Goal: Task Accomplishment & Management: Manage account settings

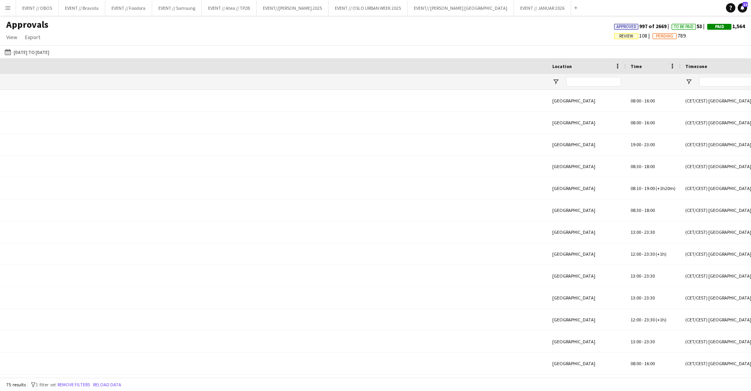
scroll to position [0, 669]
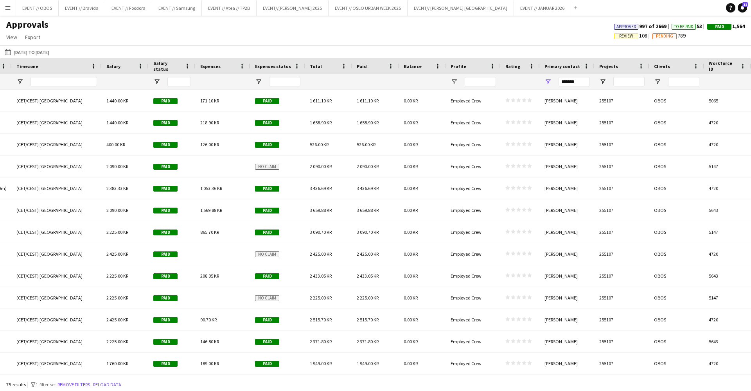
click at [7, 16] on main "Approvals View Customise view Customise filters Reset Filters Reset View Reset …" at bounding box center [375, 198] width 751 height 365
click at [7, 10] on app-icon "Menu" at bounding box center [8, 8] width 6 height 6
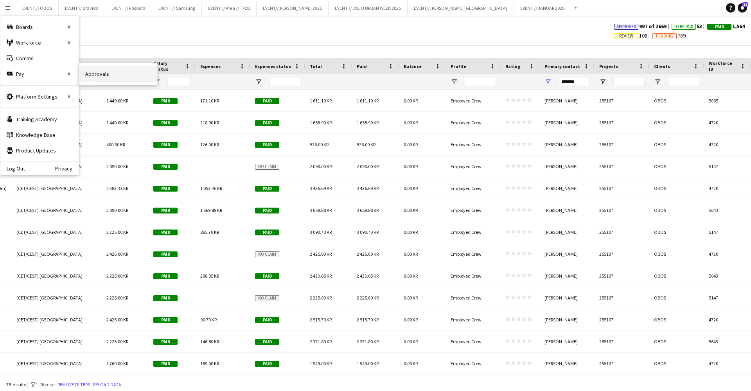
click at [97, 74] on link "Approvals" at bounding box center [118, 74] width 78 height 16
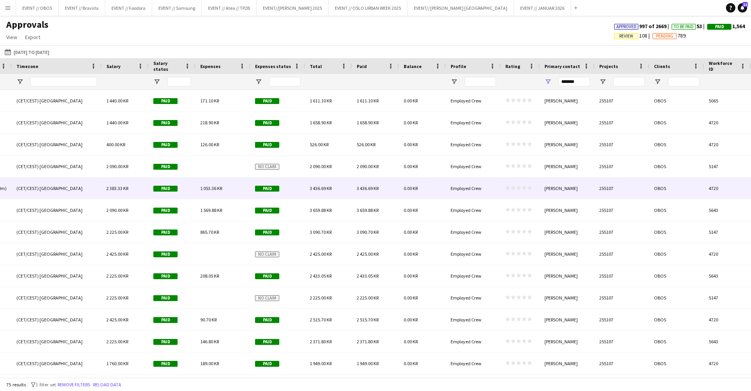
scroll to position [0, 0]
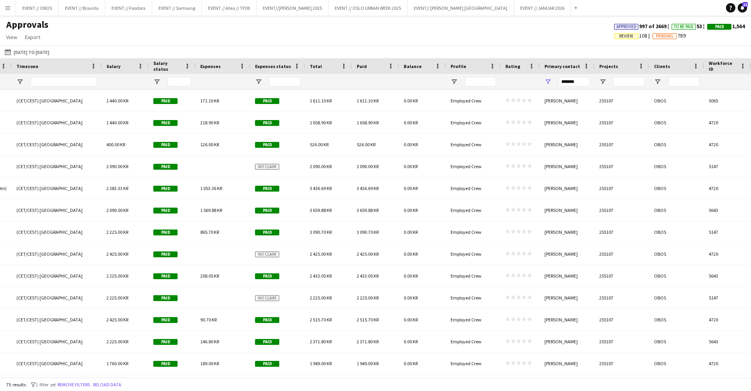
click at [632, 87] on div at bounding box center [629, 82] width 31 height 16
click at [627, 85] on input "Projects Filter Input" at bounding box center [629, 81] width 31 height 9
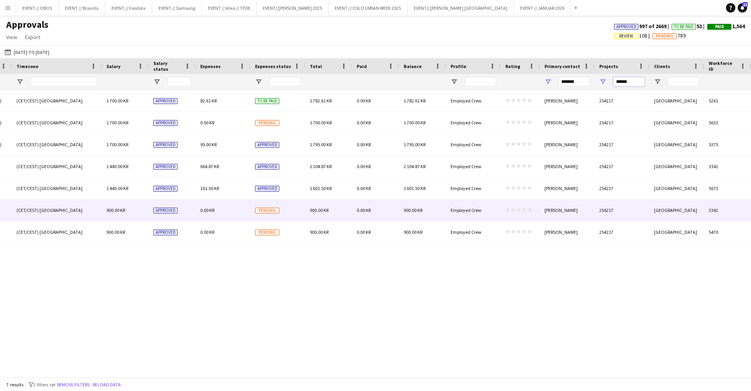
type input "******"
click at [330, 212] on div "900.00 KR" at bounding box center [328, 211] width 47 height 22
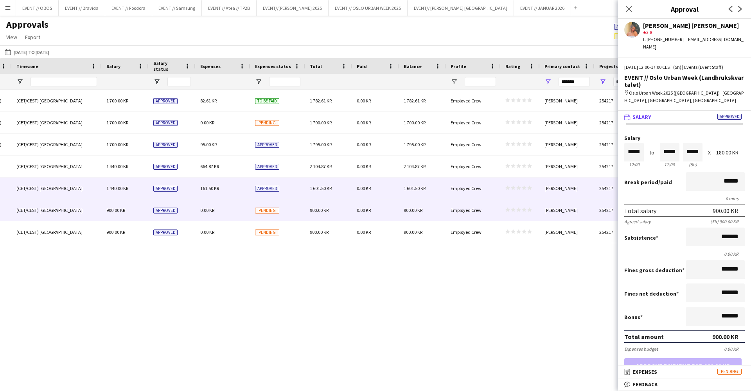
click at [314, 193] on div "1 601.50 KR" at bounding box center [328, 189] width 47 height 22
click at [317, 208] on span "900.00 KR" at bounding box center [319, 210] width 19 height 6
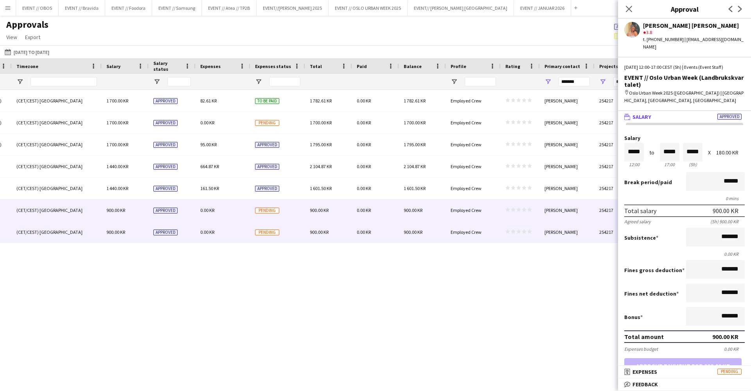
click at [322, 227] on div "900.00 KR" at bounding box center [328, 233] width 47 height 22
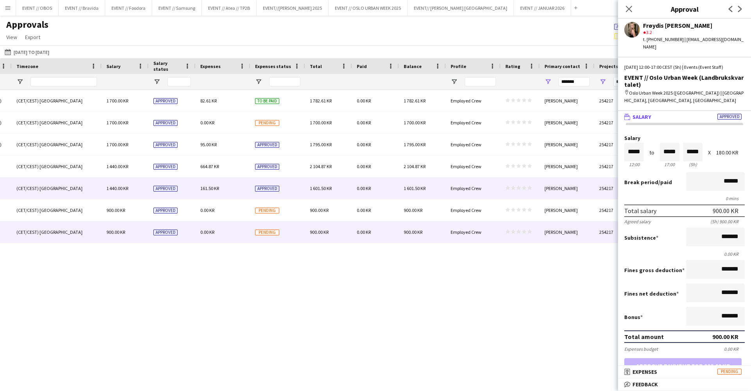
click at [310, 190] on span "1 601.50 KR" at bounding box center [321, 188] width 22 height 6
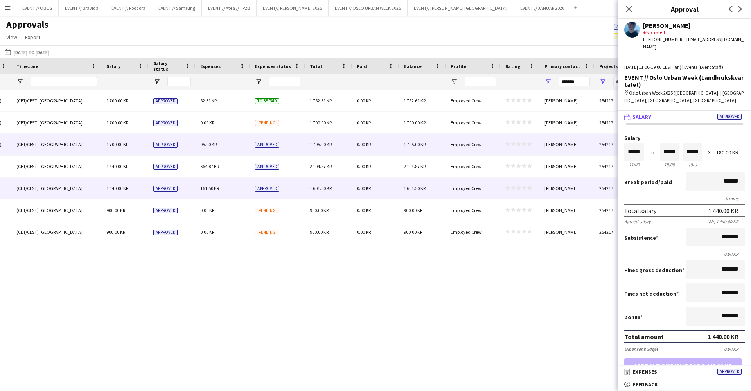
click at [444, 148] on div "1 795.00 KR" at bounding box center [422, 145] width 47 height 22
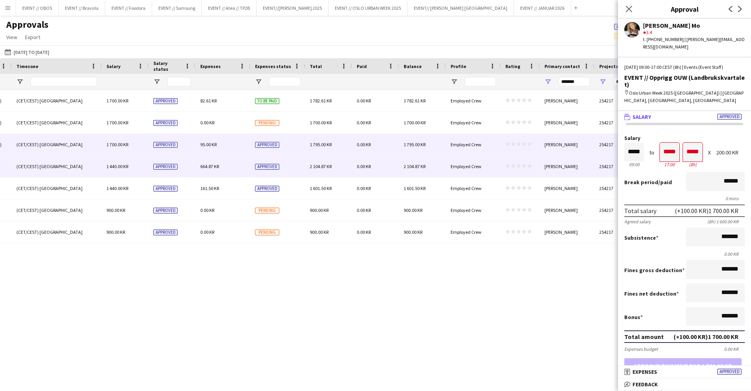
click at [451, 162] on div "Employed Crew" at bounding box center [473, 167] width 55 height 22
click at [446, 152] on div "1 795.00 KR" at bounding box center [422, 145] width 47 height 22
click at [452, 169] on span "Employed Crew" at bounding box center [466, 167] width 31 height 6
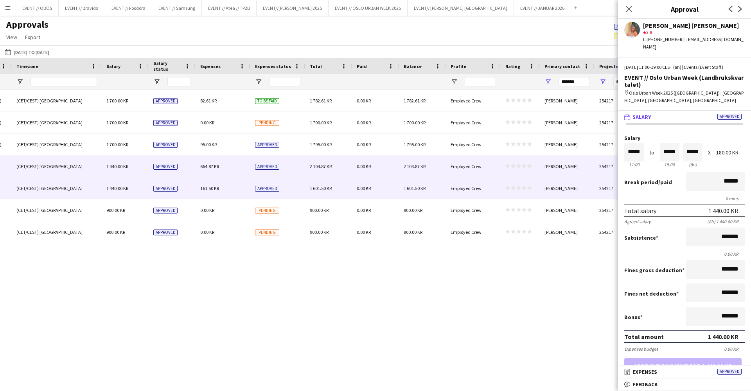
click at [455, 192] on div "Employed Crew" at bounding box center [473, 189] width 55 height 22
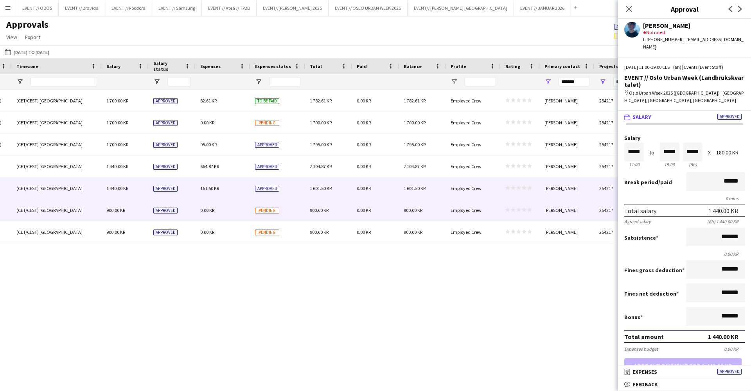
click at [455, 214] on div "Employed Crew" at bounding box center [473, 211] width 55 height 22
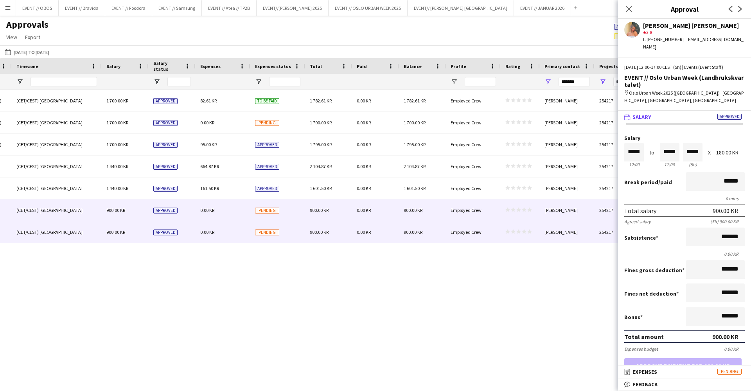
click at [456, 226] on div "Employed Crew" at bounding box center [473, 233] width 55 height 22
click at [233, 209] on div "0.00 KR" at bounding box center [223, 211] width 55 height 22
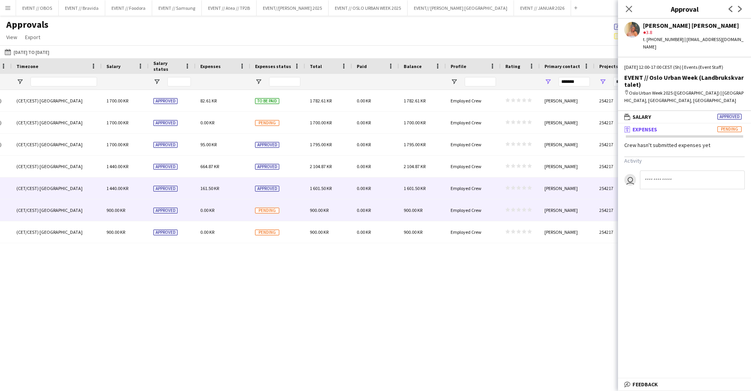
click at [233, 191] on div "161.50 KR" at bounding box center [223, 189] width 55 height 22
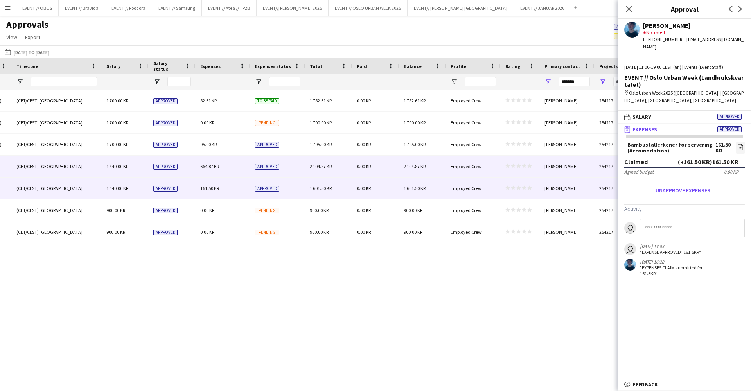
click at [232, 168] on div "664.87 KR" at bounding box center [223, 167] width 55 height 22
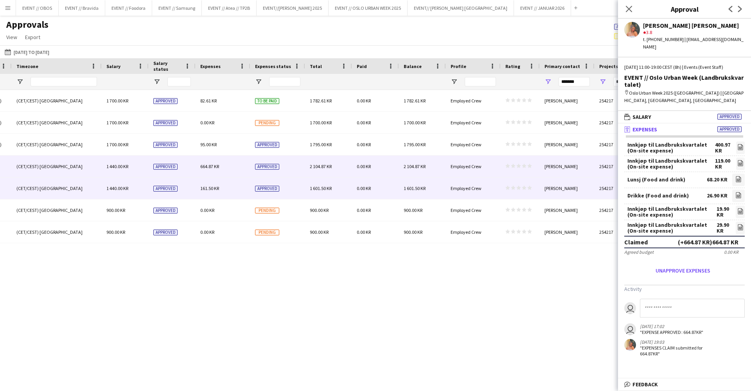
click at [238, 183] on div "161.50 KR" at bounding box center [223, 189] width 55 height 22
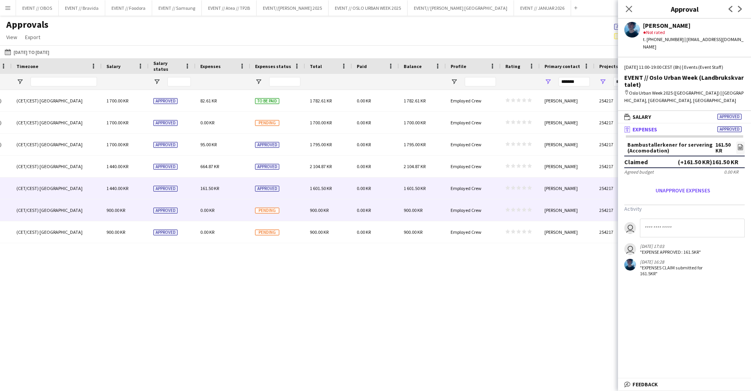
click at [407, 216] on div "900.00 KR" at bounding box center [422, 211] width 47 height 22
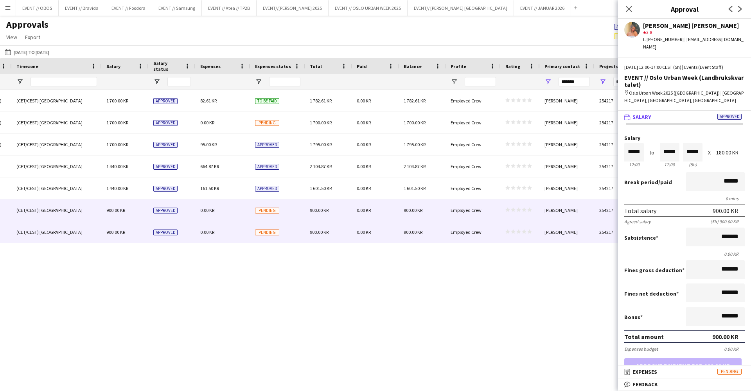
click at [407, 224] on div "900.00 KR" at bounding box center [422, 233] width 47 height 22
click at [407, 210] on span "900.00 KR" at bounding box center [413, 210] width 19 height 6
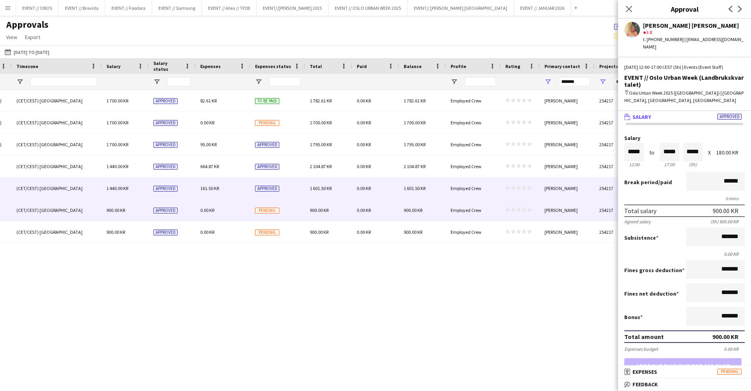
click at [383, 181] on div "0.00 KR" at bounding box center [375, 189] width 47 height 22
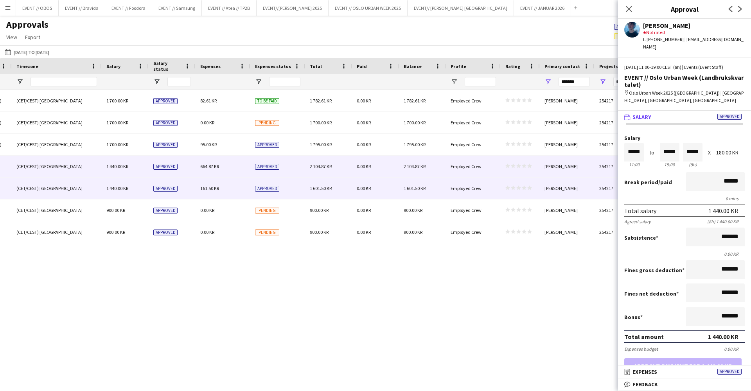
click at [379, 163] on div "0.00 KR" at bounding box center [375, 167] width 47 height 22
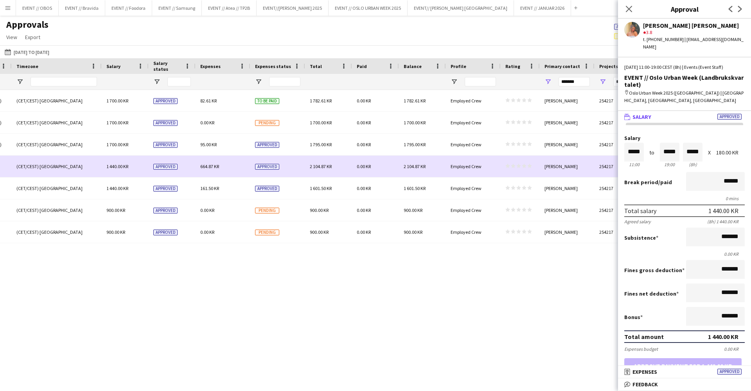
click at [381, 176] on div "0.00 KR" at bounding box center [375, 167] width 47 height 22
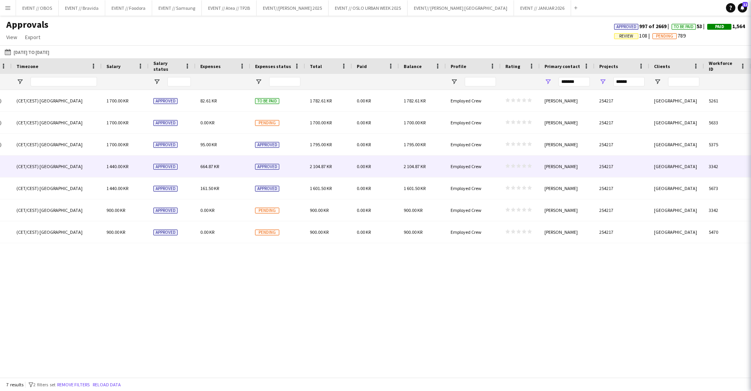
click at [381, 161] on div "0.00 KR" at bounding box center [375, 167] width 47 height 22
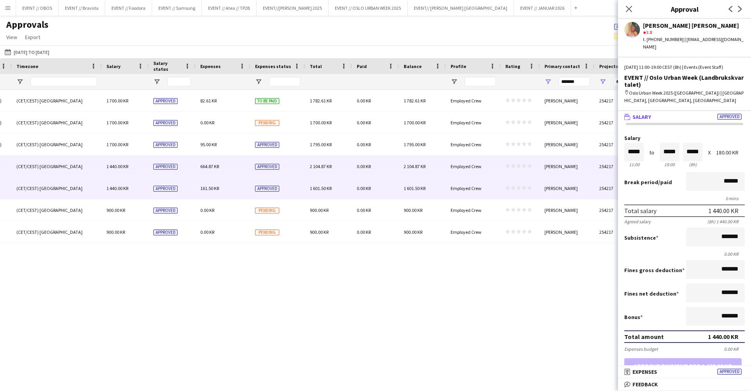
click at [382, 183] on div "0.00 KR" at bounding box center [375, 189] width 47 height 22
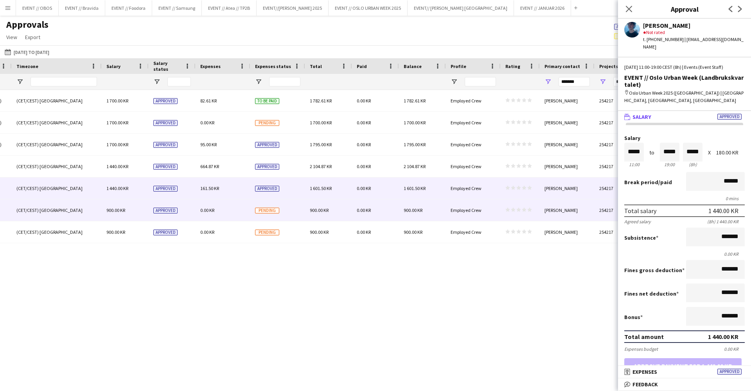
click at [369, 202] on div "0.00 KR" at bounding box center [375, 211] width 47 height 22
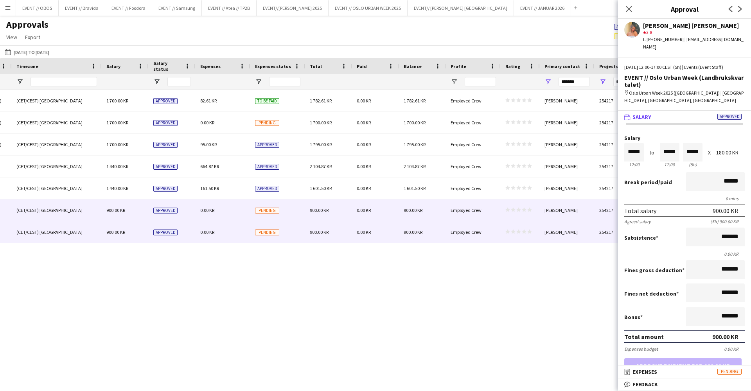
click at [380, 233] on div "0.00 KR" at bounding box center [375, 233] width 47 height 22
click at [417, 209] on span "900.00 KR" at bounding box center [413, 210] width 19 height 6
click at [416, 228] on div "900.00 KR" at bounding box center [422, 233] width 47 height 22
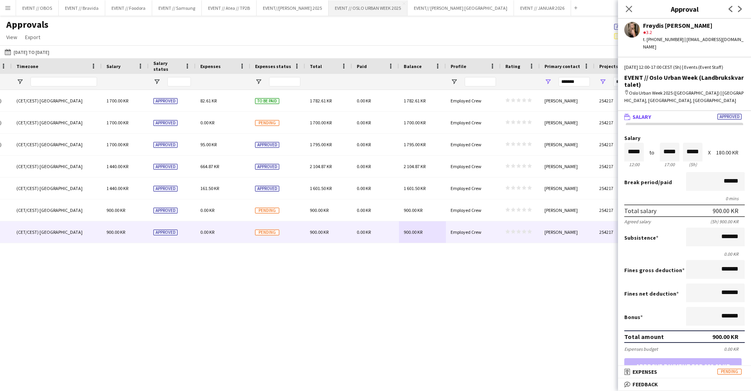
click at [389, 2] on button "EVENT // [GEOGRAPHIC_DATA] URBAN WEEK 2025 Close" at bounding box center [368, 7] width 79 height 15
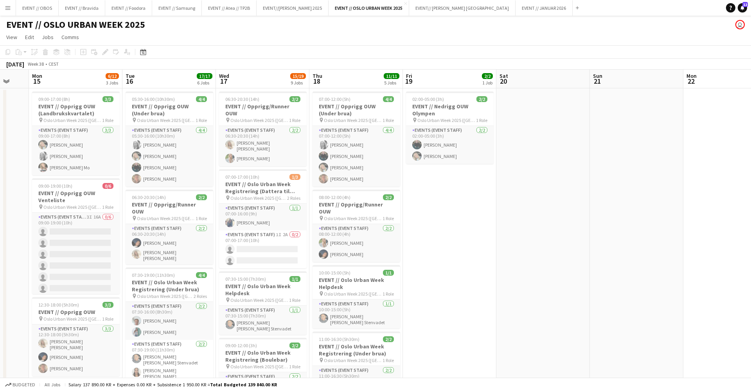
scroll to position [0, 248]
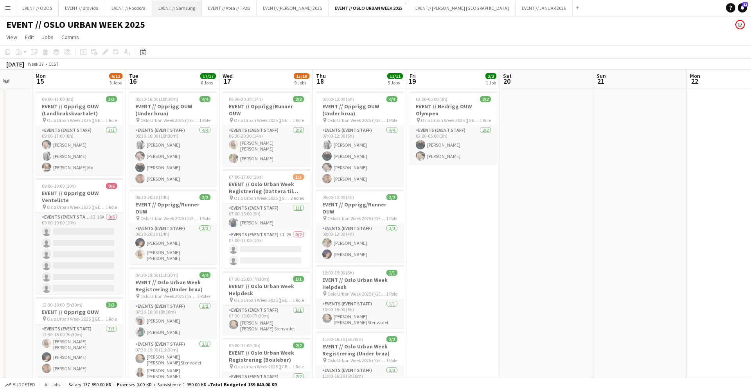
click at [174, 9] on button "EVENT // Samsung Close" at bounding box center [177, 7] width 50 height 15
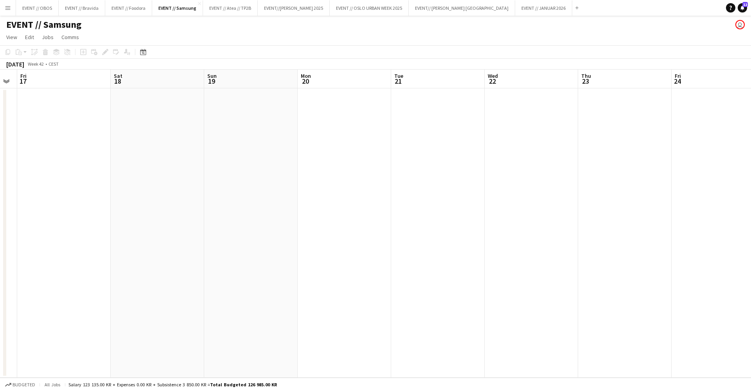
scroll to position [0, 272]
